Goal: Transaction & Acquisition: Purchase product/service

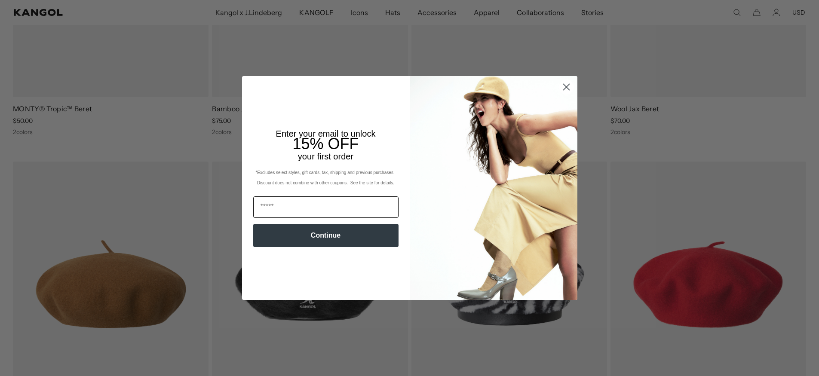
scroll to position [0, 177]
click at [352, 208] on input "Email" at bounding box center [325, 206] width 145 height 21
type input "**********"
click at [332, 238] on button "Continue" at bounding box center [325, 235] width 145 height 23
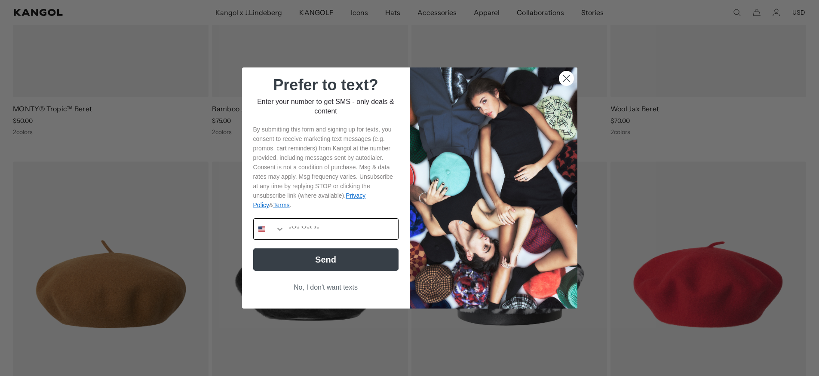
scroll to position [0, 177]
click at [316, 230] on input "Phone Number" at bounding box center [341, 229] width 113 height 21
type input "**********"
click at [328, 264] on button "Send" at bounding box center [325, 259] width 145 height 22
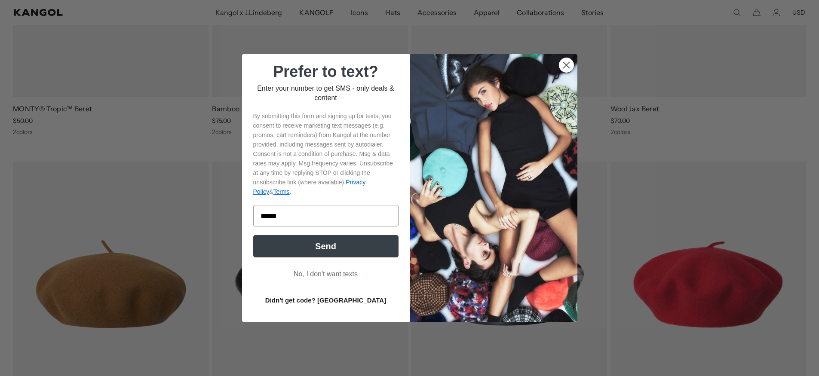
scroll to position [0, 0]
type input "******"
click at [354, 251] on button "Send" at bounding box center [325, 246] width 145 height 22
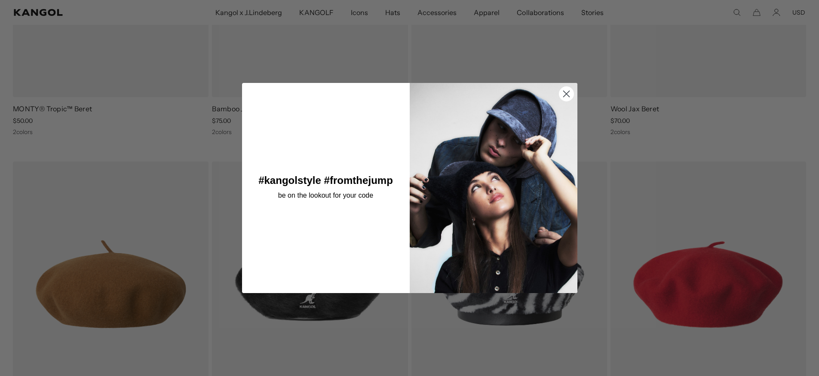
scroll to position [0, 177]
click at [566, 94] on icon "Close dialog" at bounding box center [566, 94] width 6 height 6
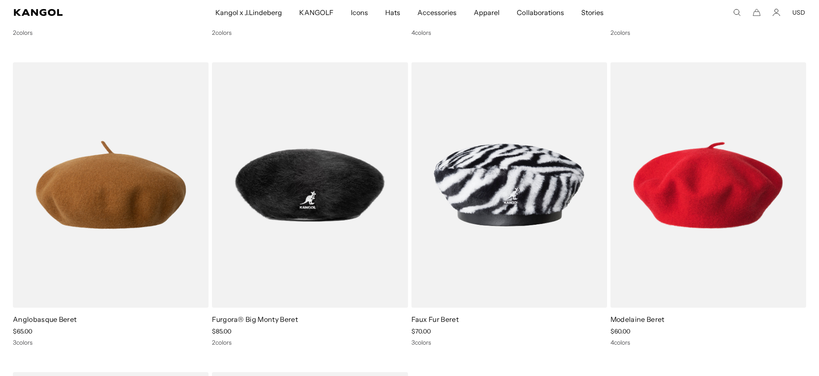
scroll to position [0, 0]
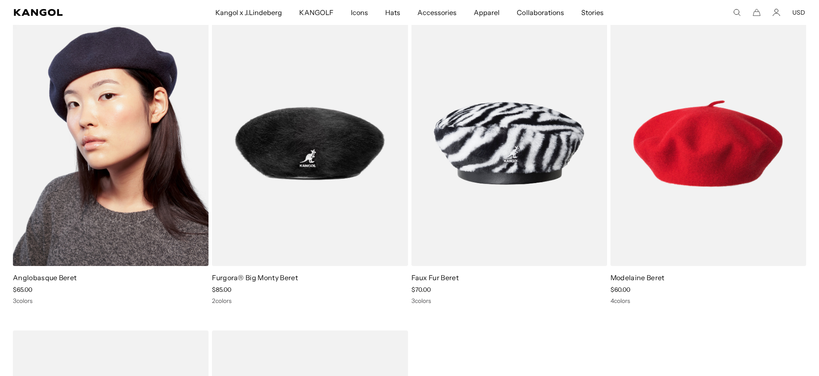
click at [82, 198] on img at bounding box center [111, 144] width 196 height 246
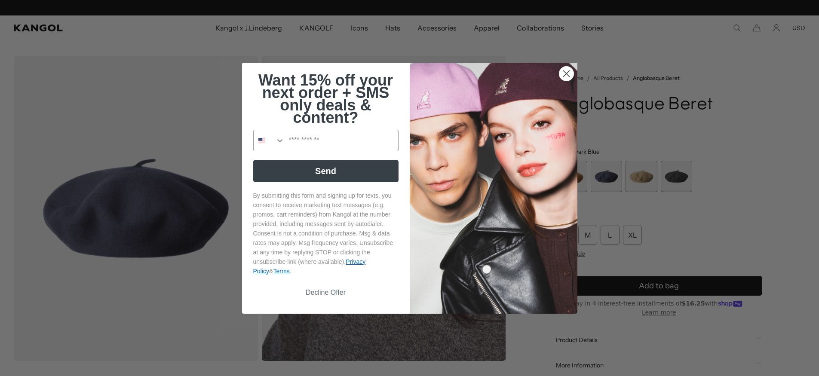
scroll to position [0, 177]
click at [570, 72] on circle "Close dialog" at bounding box center [566, 73] width 14 height 14
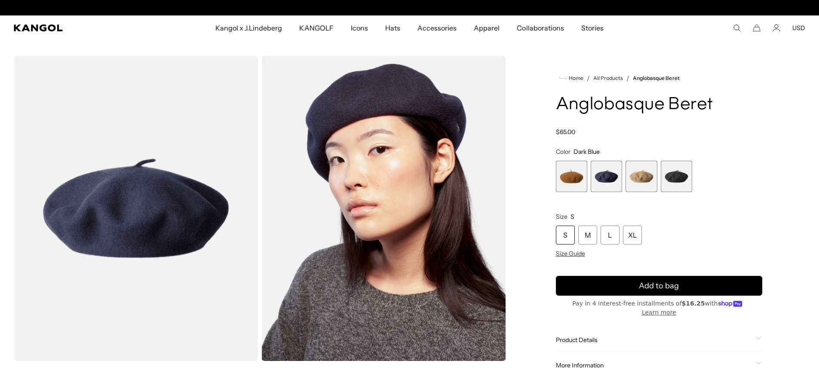
scroll to position [0, 0]
click at [602, 175] on span "2 of 4" at bounding box center [606, 176] width 31 height 31
click at [606, 178] on span "2 of 4" at bounding box center [606, 176] width 31 height 31
click at [684, 182] on span "4 of 4" at bounding box center [676, 176] width 31 height 31
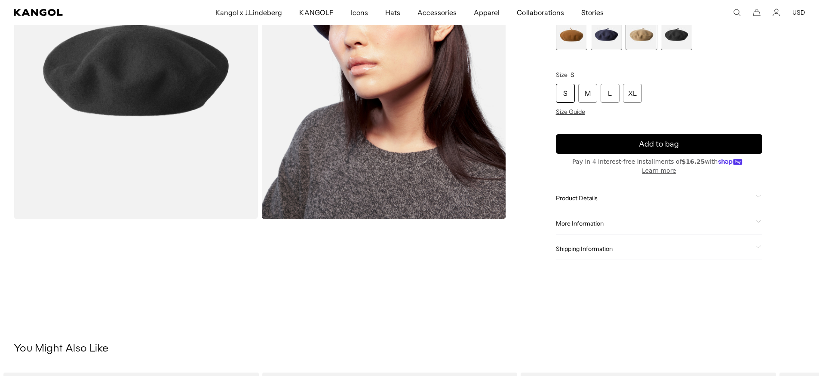
click at [758, 195] on icon at bounding box center [758, 196] width 6 height 3
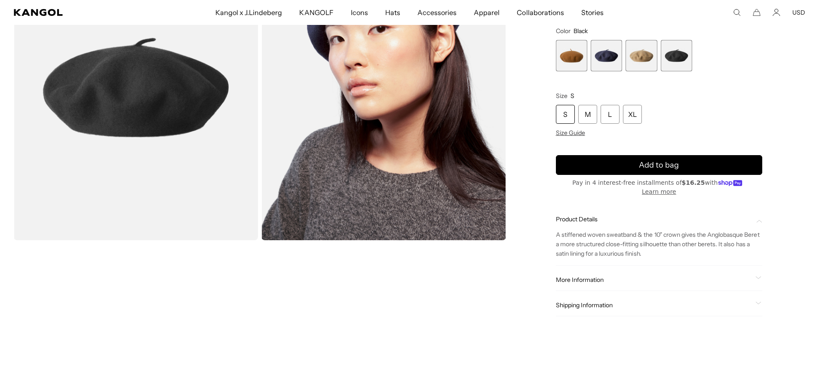
click at [760, 276] on icon at bounding box center [758, 277] width 6 height 3
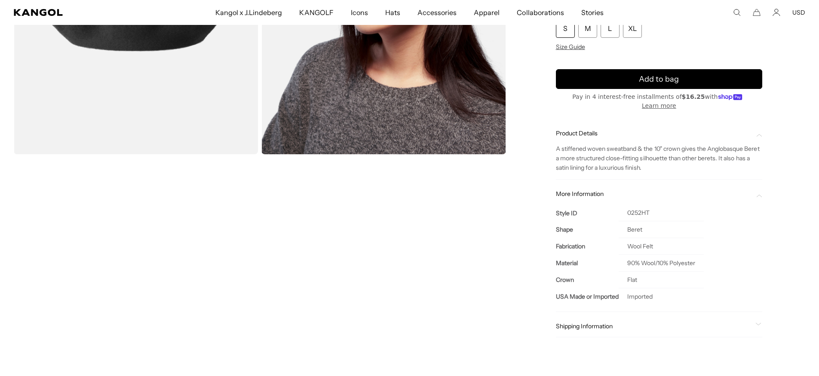
scroll to position [0, 177]
click at [758, 323] on icon at bounding box center [758, 324] width 5 height 2
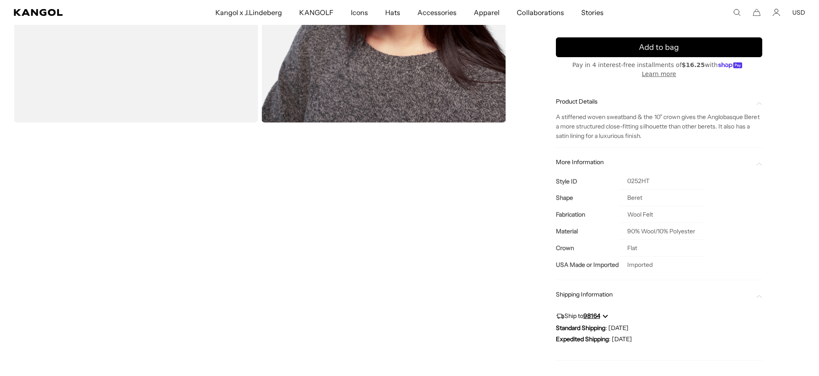
scroll to position [0, 0]
click at [606, 315] on polygon "Ship to 98164" at bounding box center [606, 316] width 6 height 3
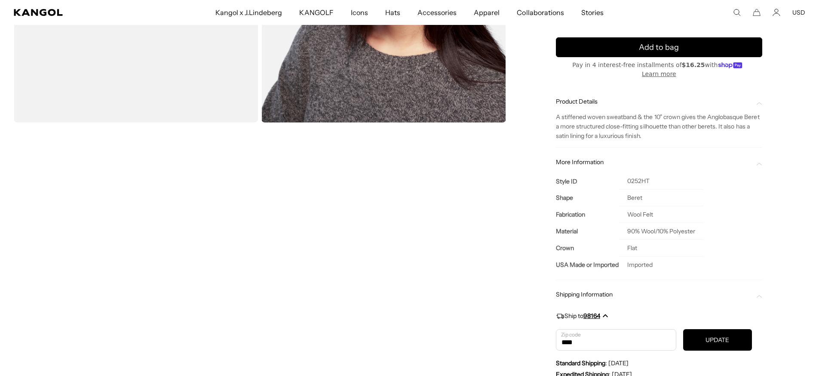
type input "*****"
click at [700, 333] on button "UPDATE" at bounding box center [717, 339] width 69 height 21
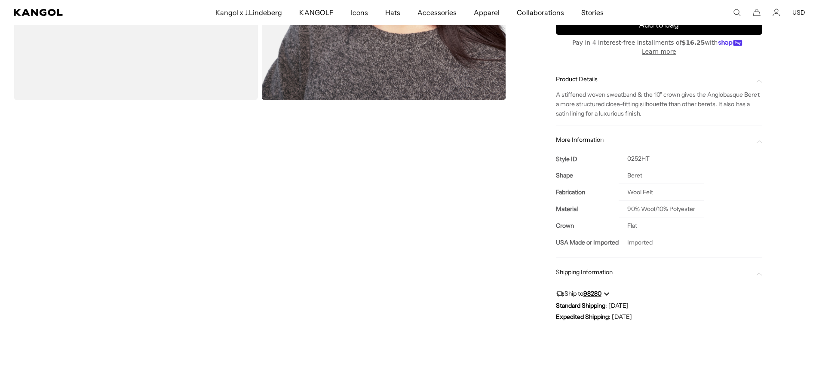
scroll to position [362, 0]
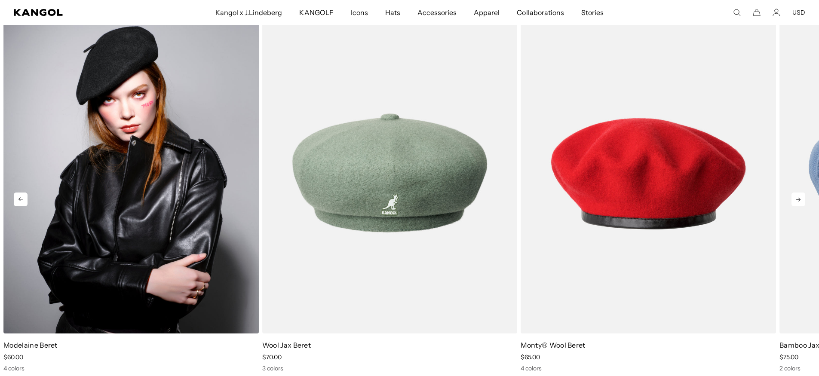
click at [48, 291] on img "1 of 5" at bounding box center [130, 173] width 255 height 320
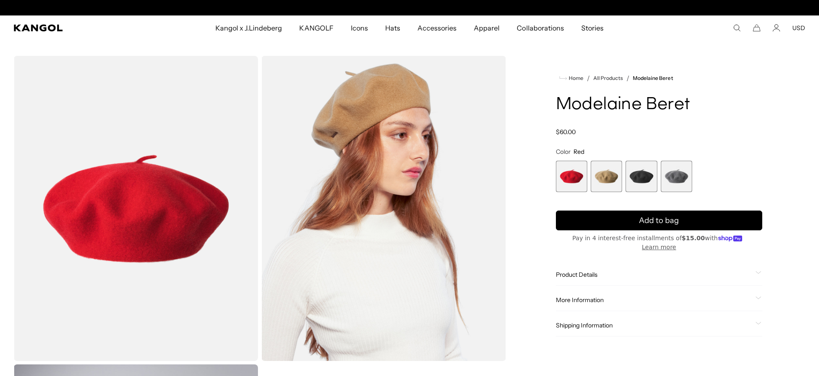
scroll to position [0, 177]
click at [759, 271] on icon at bounding box center [758, 272] width 6 height 3
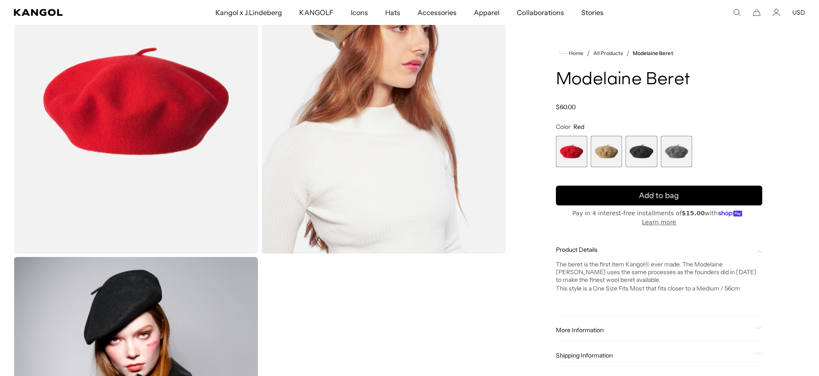
scroll to position [109, 0]
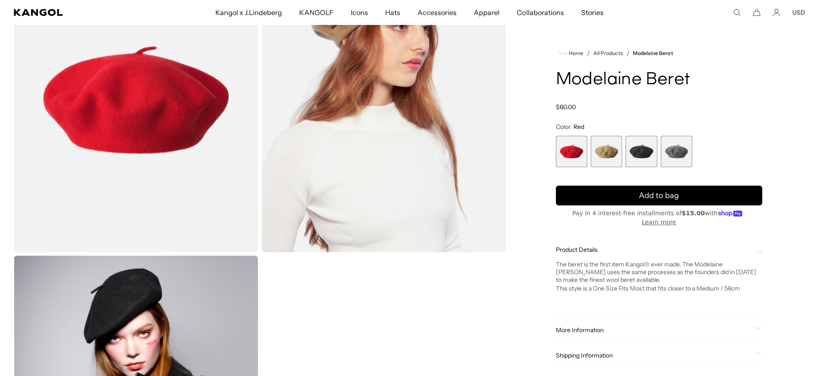
click at [757, 327] on icon at bounding box center [758, 328] width 6 height 3
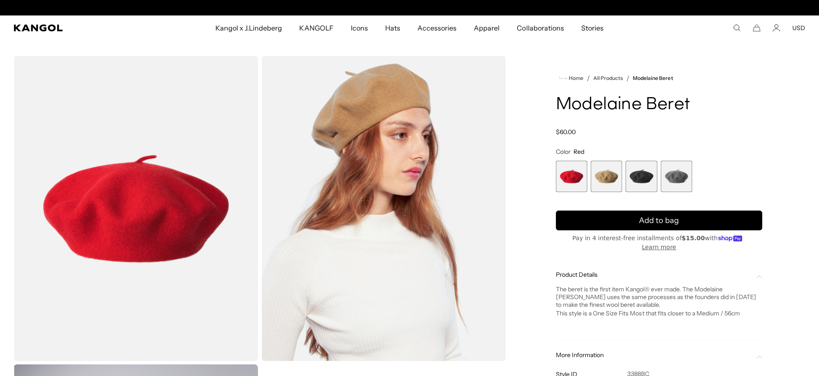
scroll to position [0, 0]
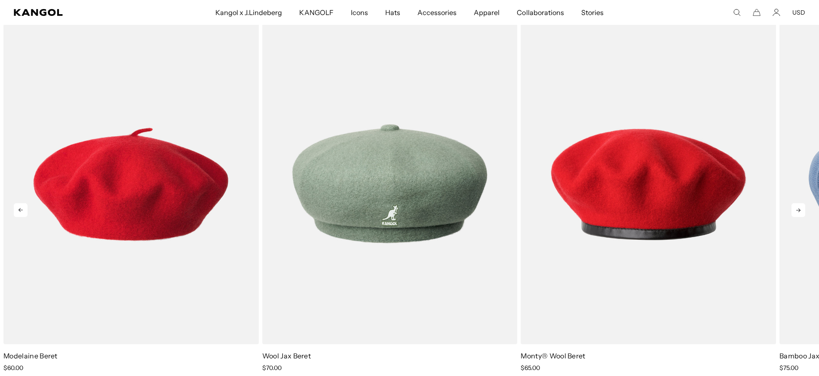
click at [796, 203] on icon at bounding box center [798, 210] width 14 height 14
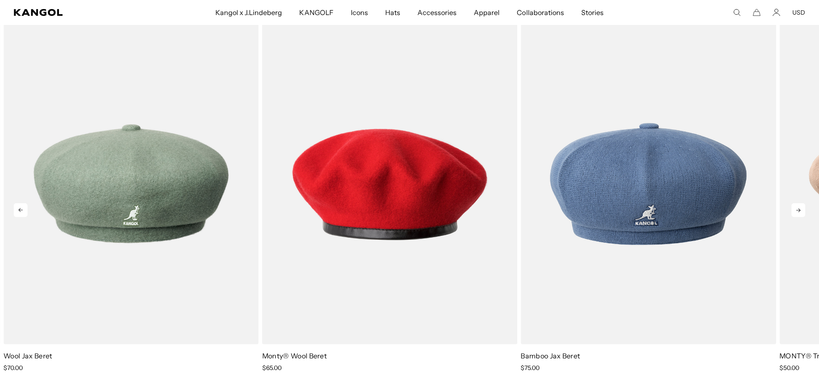
click at [796, 203] on icon at bounding box center [798, 210] width 14 height 14
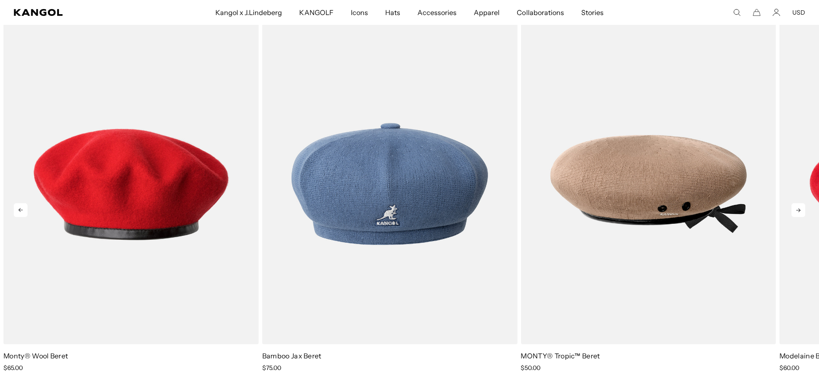
click at [796, 203] on icon at bounding box center [798, 210] width 14 height 14
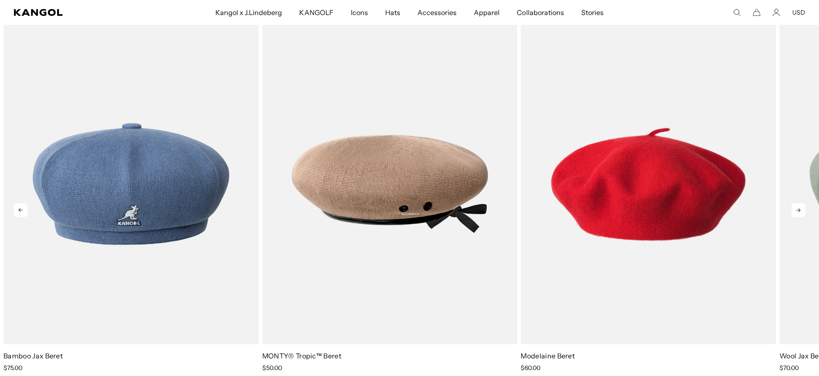
scroll to position [0, 177]
click at [796, 203] on icon at bounding box center [798, 210] width 14 height 14
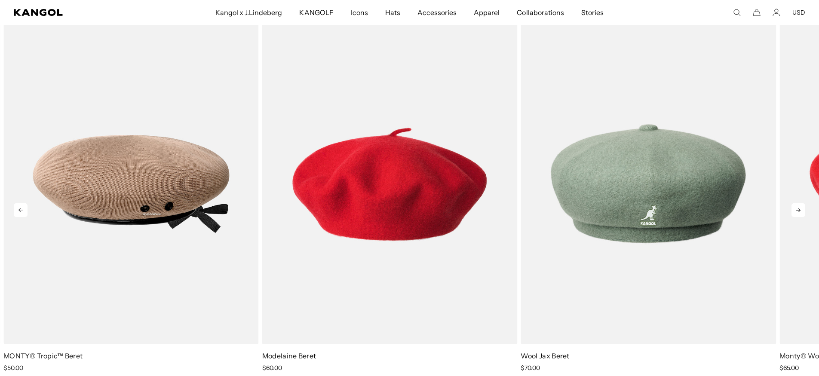
click at [796, 203] on icon at bounding box center [798, 210] width 14 height 14
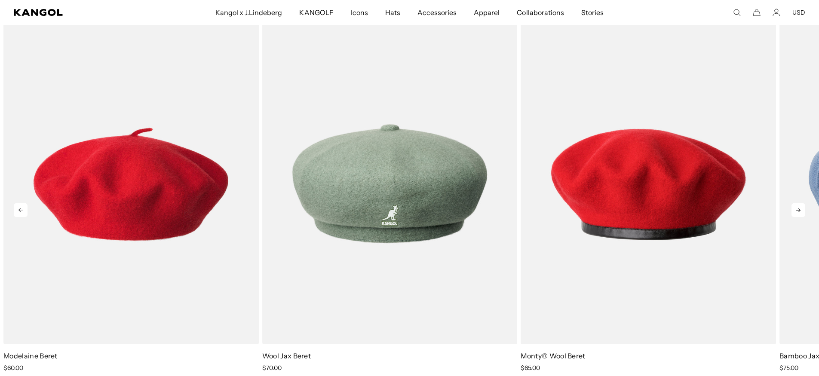
scroll to position [0, 0]
click at [796, 203] on icon at bounding box center [798, 210] width 14 height 14
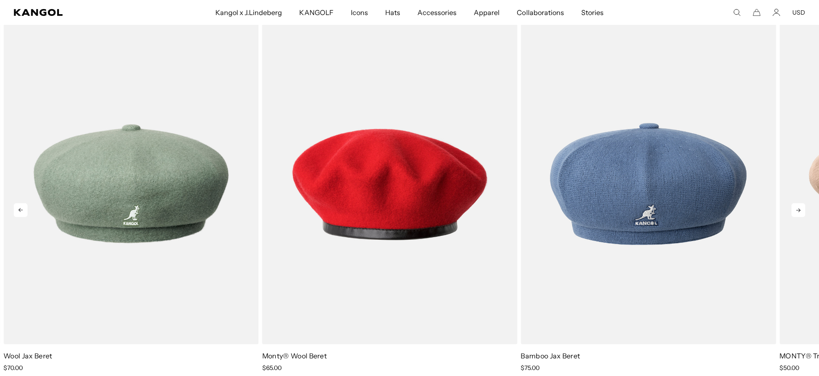
click at [796, 203] on icon at bounding box center [798, 210] width 14 height 14
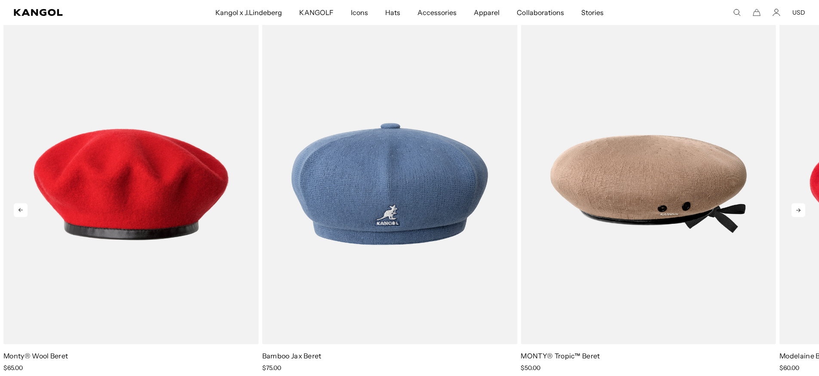
click at [796, 203] on icon at bounding box center [798, 210] width 14 height 14
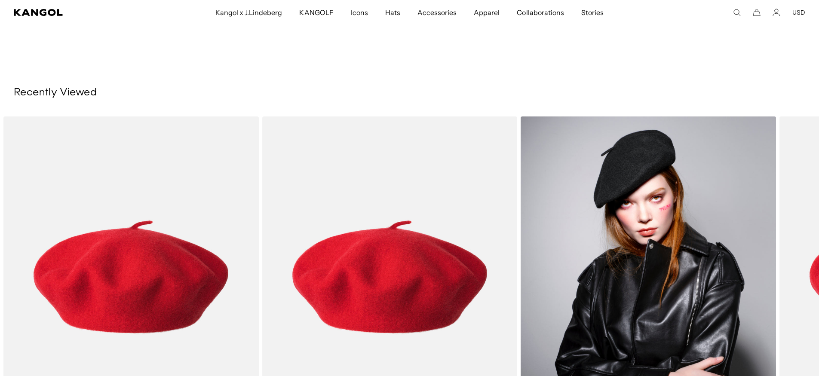
scroll to position [909, 0]
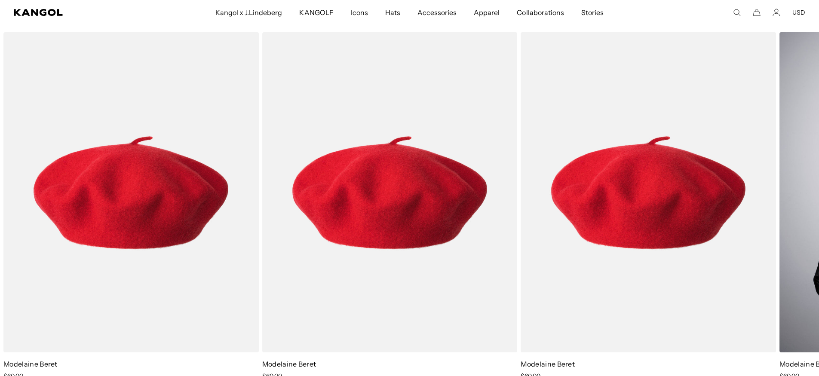
scroll to position [0, 177]
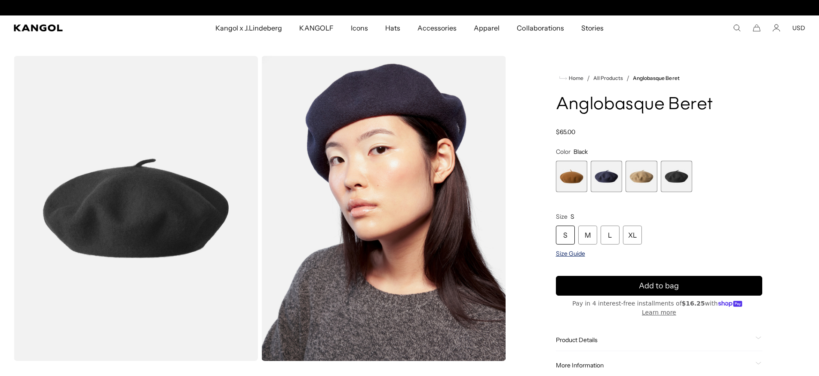
scroll to position [0, 177]
click at [563, 255] on span "Size Guide" at bounding box center [570, 254] width 29 height 8
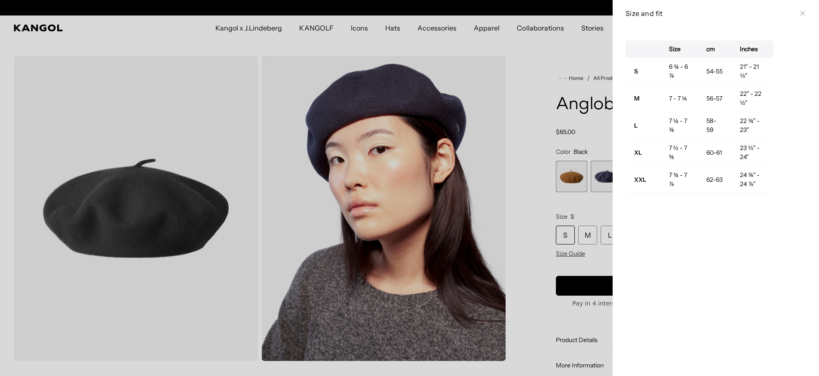
scroll to position [0, 0]
click at [545, 103] on div at bounding box center [409, 188] width 819 height 376
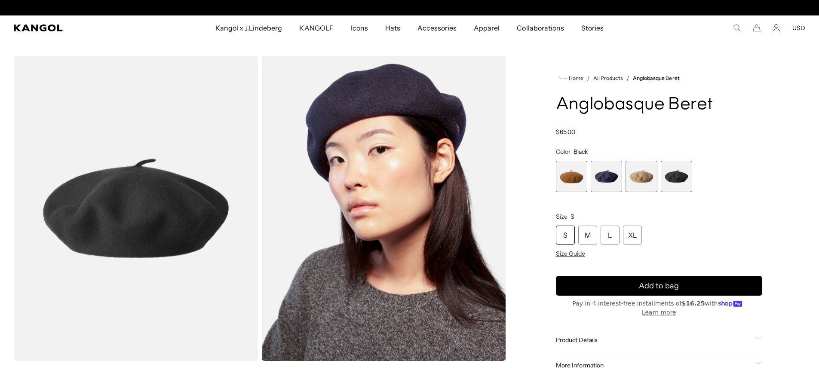
scroll to position [0, 177]
click at [590, 236] on div "M" at bounding box center [587, 235] width 19 height 19
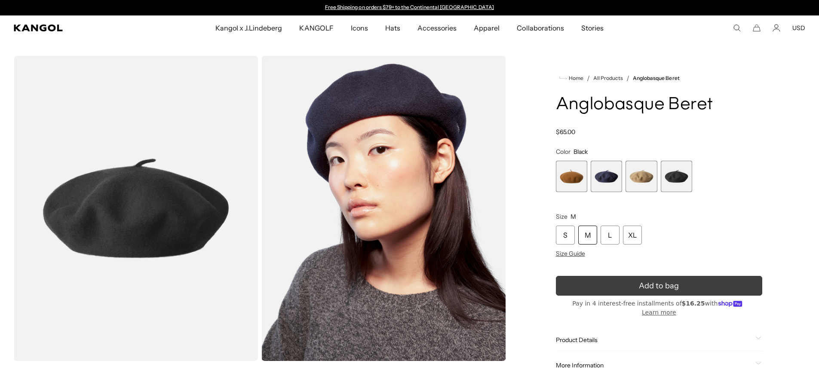
click at [660, 287] on icon "submit" at bounding box center [658, 285] width 17 height 17
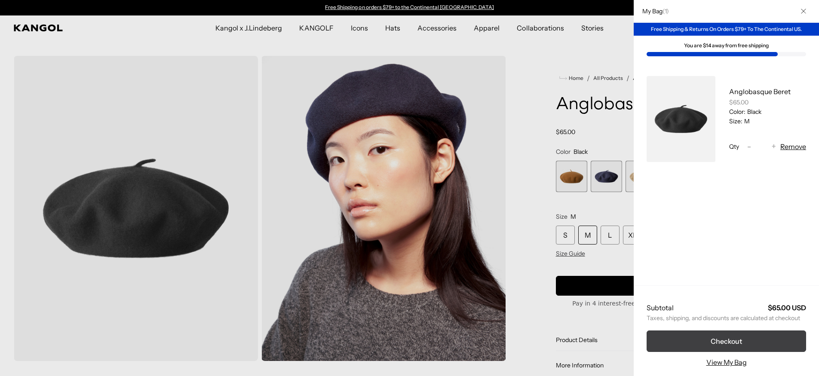
click at [691, 340] on button "Checkout" at bounding box center [725, 341] width 159 height 21
